Goal: Task Accomplishment & Management: Complete application form

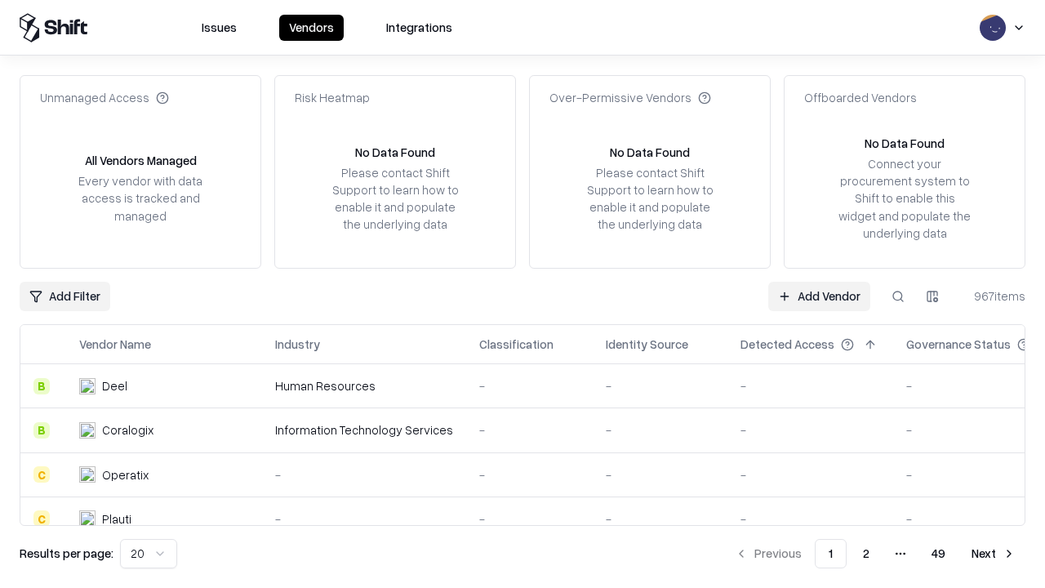
click at [819, 296] on link "Add Vendor" at bounding box center [820, 296] width 102 height 29
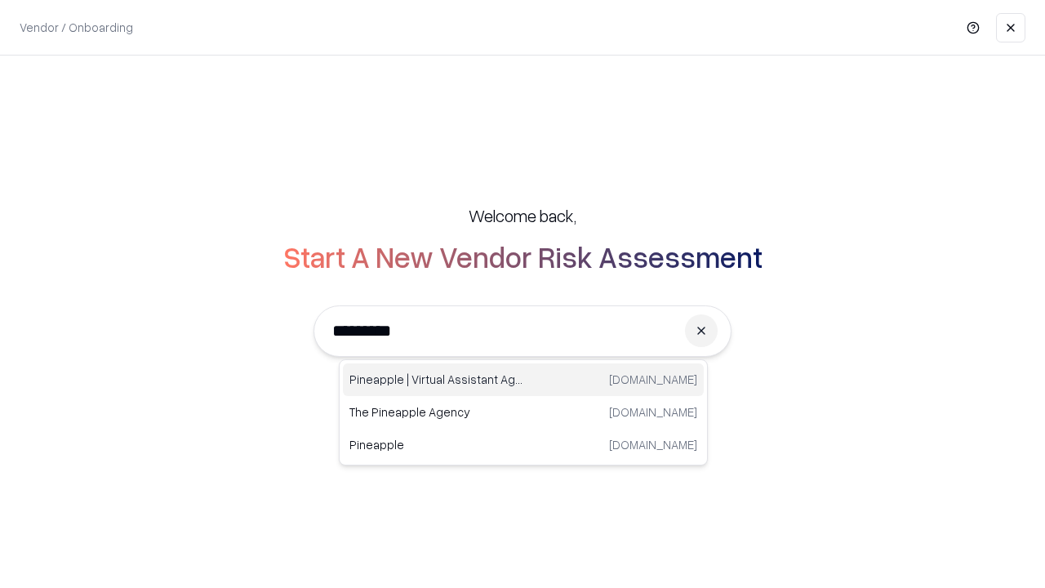
click at [524, 380] on div "Pineapple | Virtual Assistant Agency [DOMAIN_NAME]" at bounding box center [523, 379] width 361 height 33
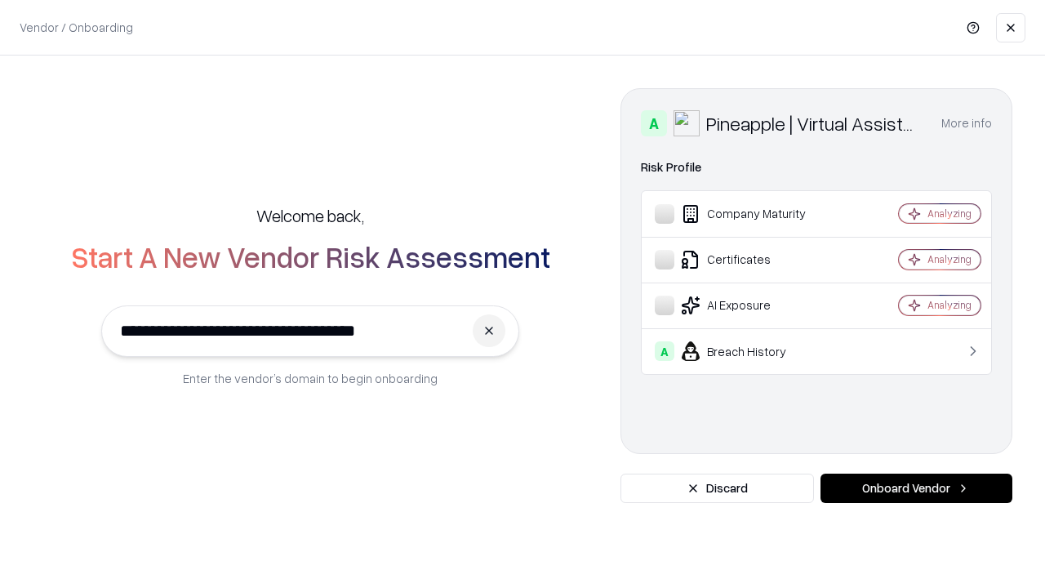
type input "**********"
click at [916, 488] on button "Onboard Vendor" at bounding box center [917, 488] width 192 height 29
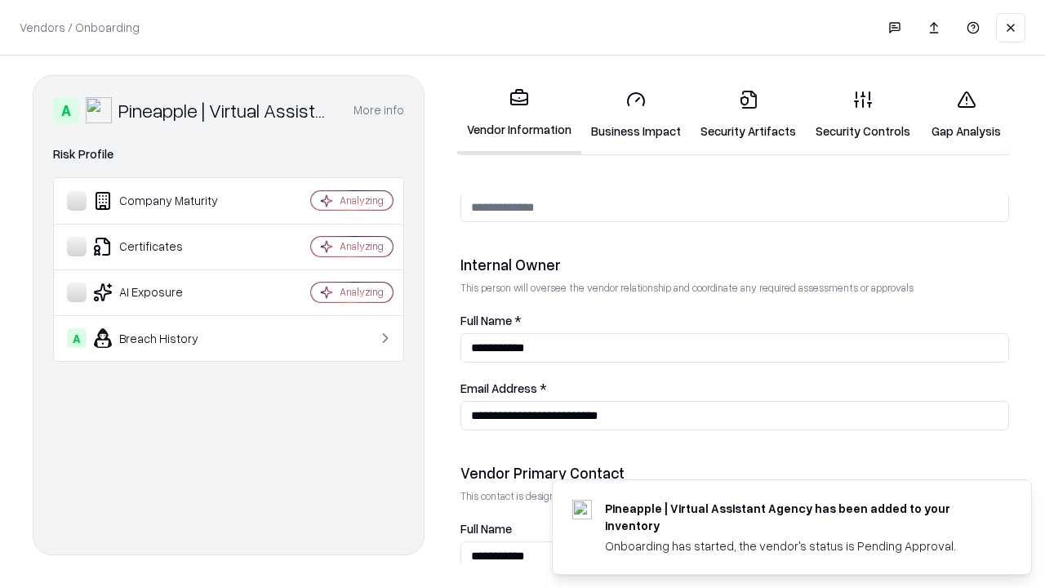
scroll to position [846, 0]
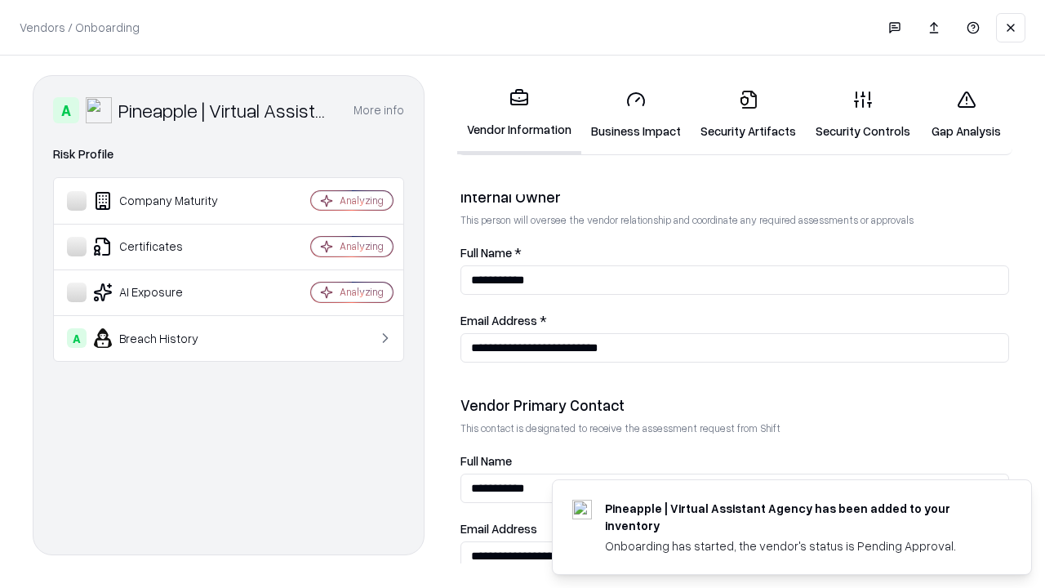
click at [636, 114] on link "Business Impact" at bounding box center [636, 115] width 109 height 76
click at [748, 114] on link "Security Artifacts" at bounding box center [748, 115] width 115 height 76
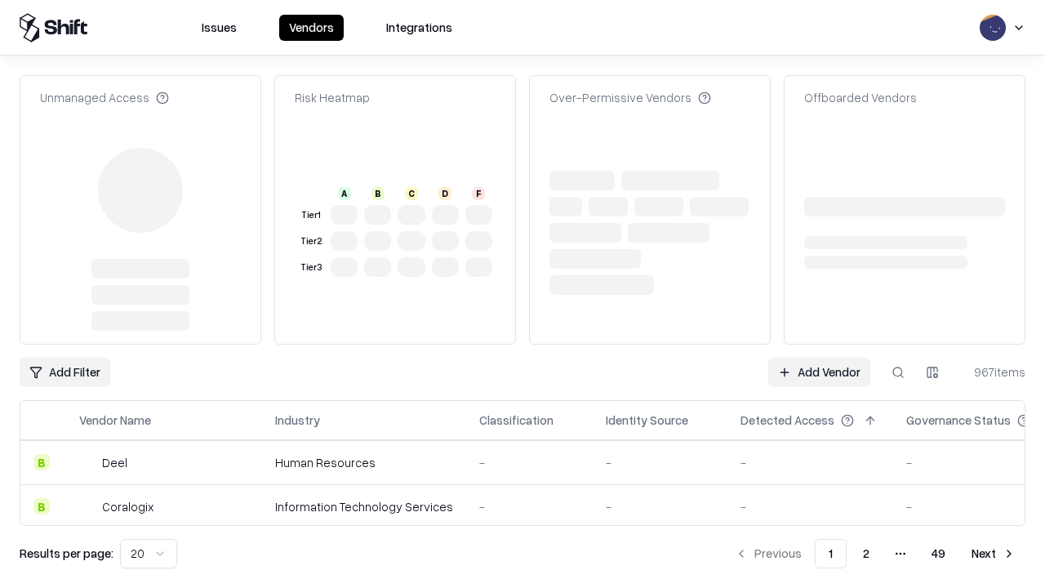
click at [819, 358] on link "Add Vendor" at bounding box center [820, 372] width 102 height 29
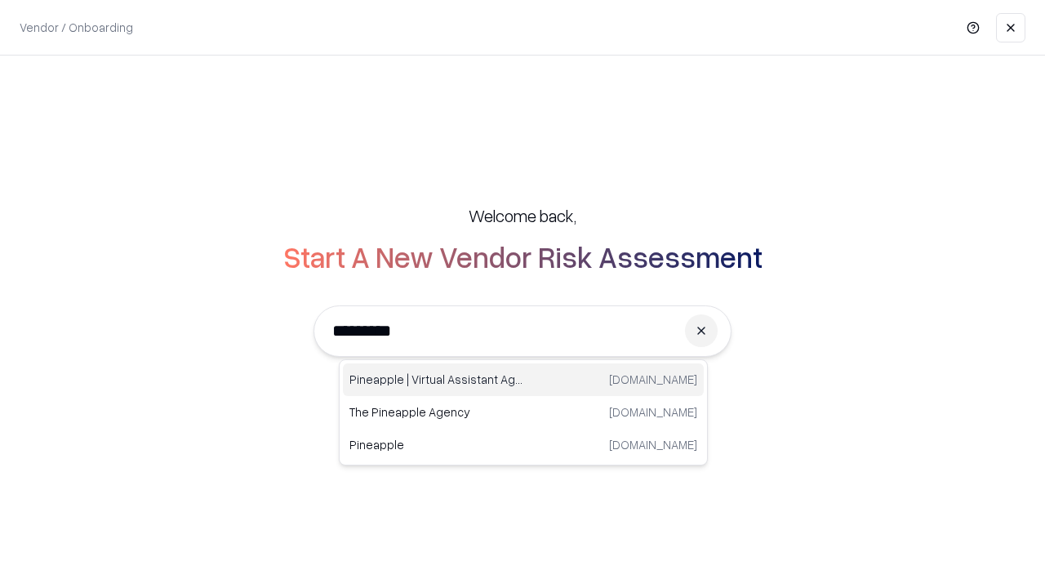
click at [524, 380] on div "Pineapple | Virtual Assistant Agency [DOMAIN_NAME]" at bounding box center [523, 379] width 361 height 33
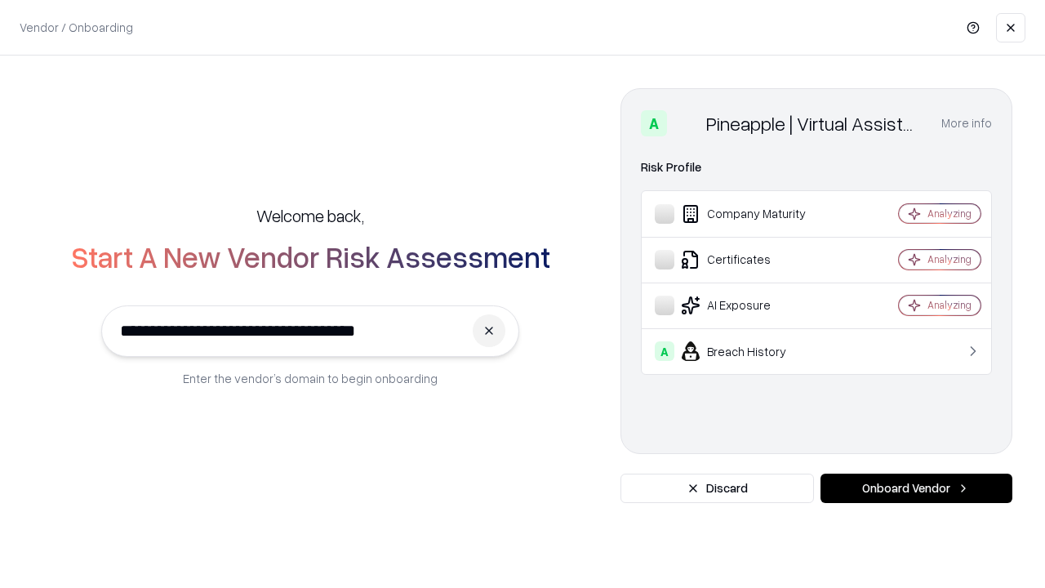
type input "**********"
click at [916, 488] on button "Onboard Vendor" at bounding box center [917, 488] width 192 height 29
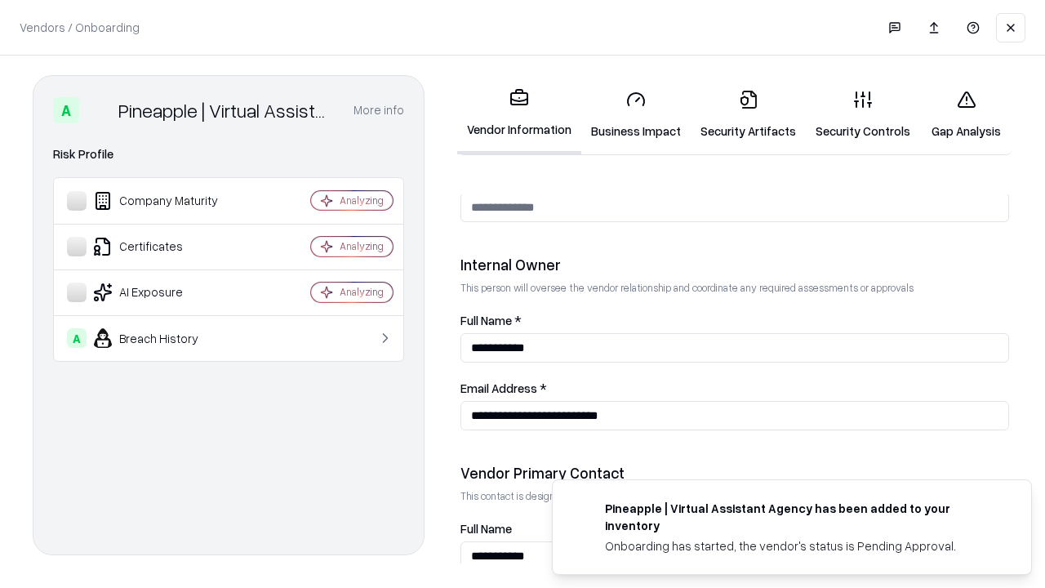
scroll to position [846, 0]
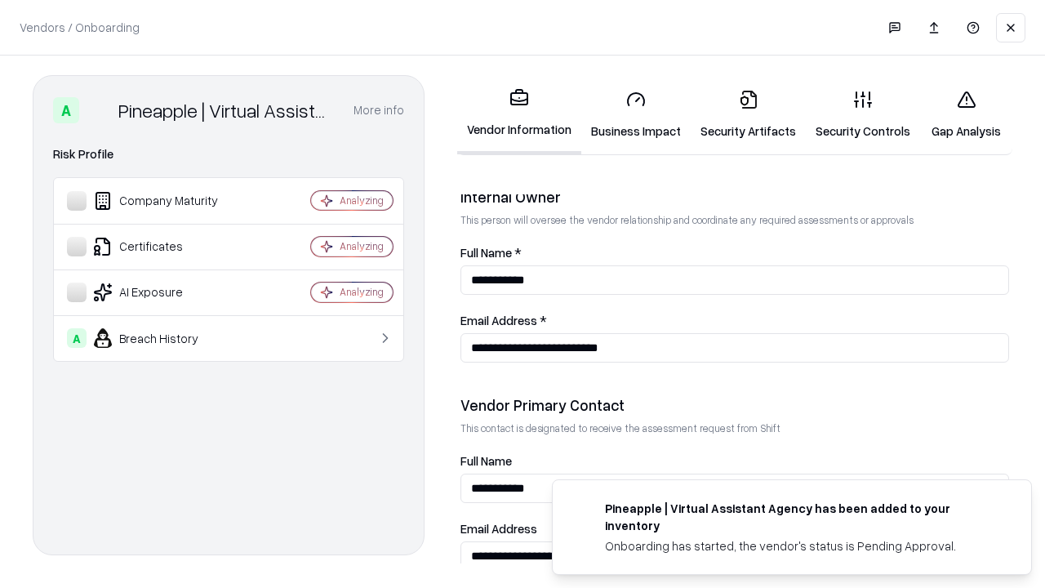
click at [966, 114] on link "Gap Analysis" at bounding box center [966, 115] width 92 height 76
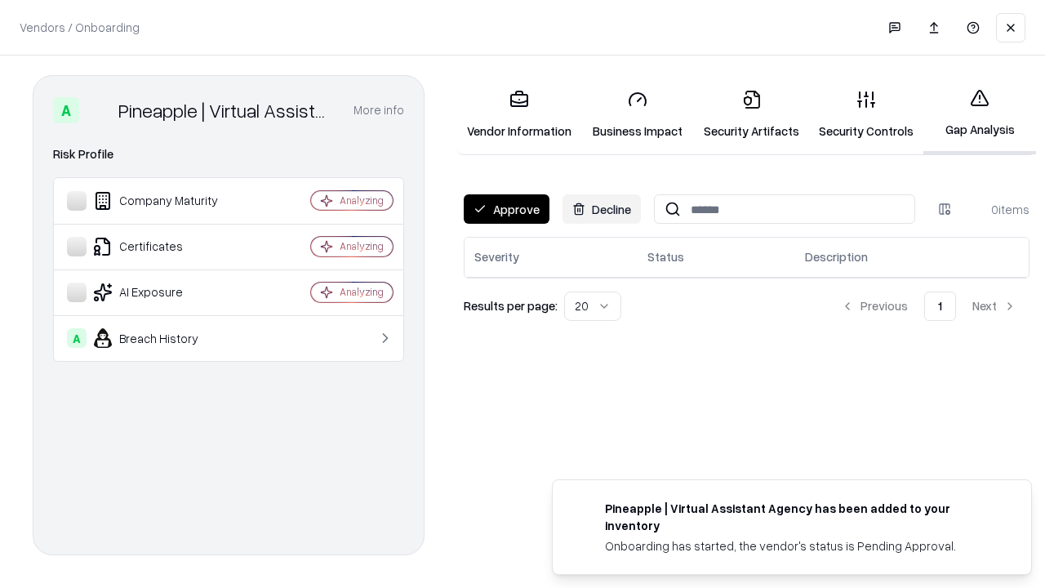
click at [506, 209] on button "Approve" at bounding box center [507, 208] width 86 height 29
